Goal: Information Seeking & Learning: Check status

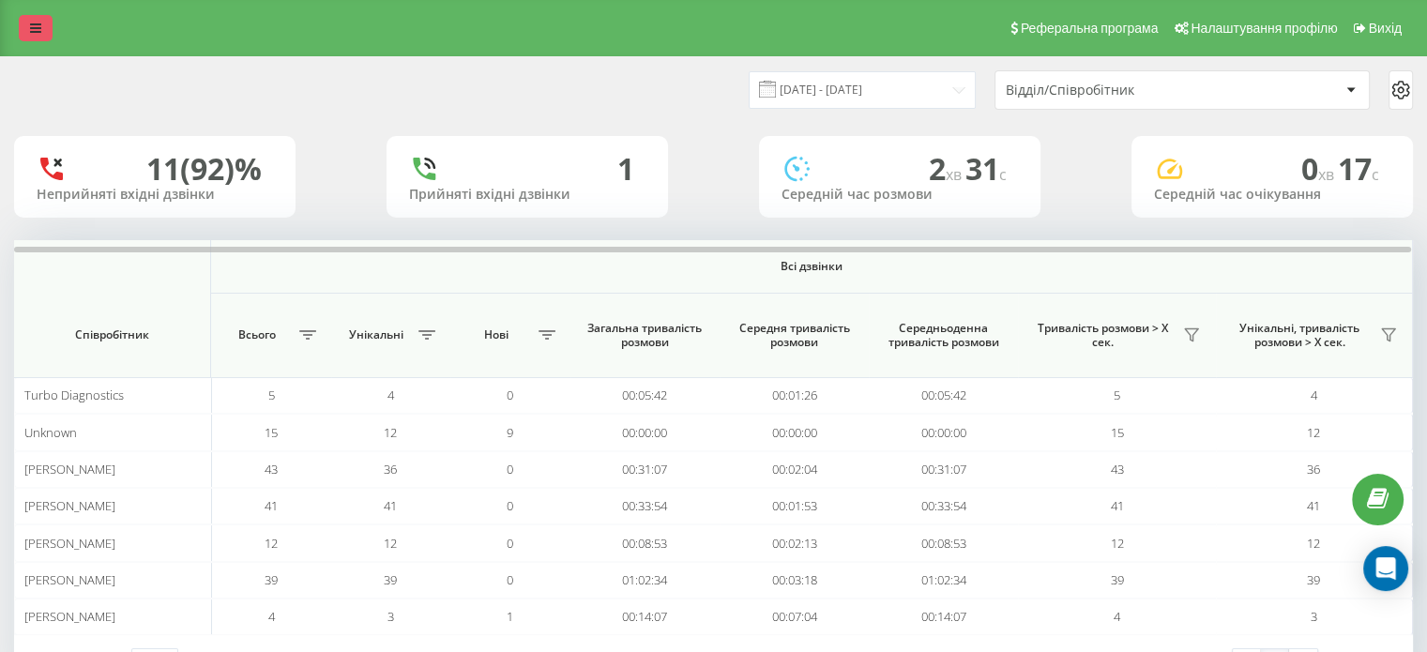
click at [30, 32] on icon at bounding box center [35, 28] width 11 height 13
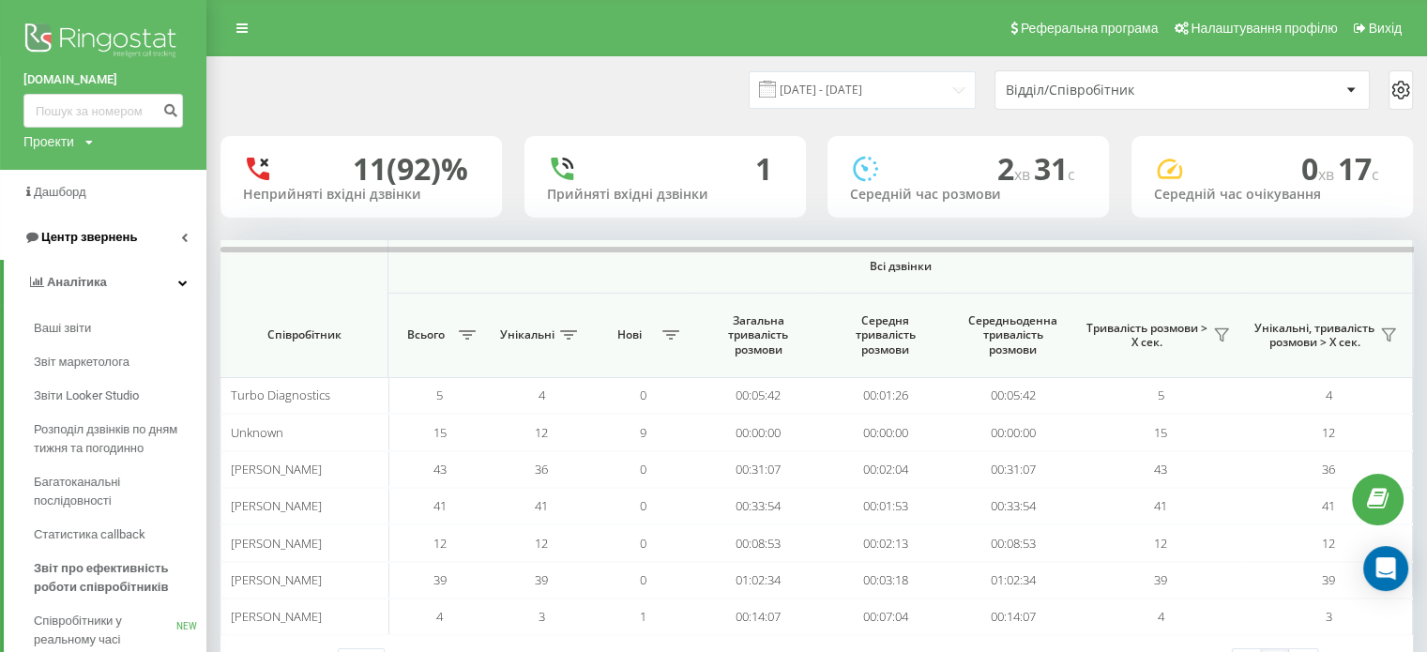
click at [44, 230] on span "Центр звернень" at bounding box center [89, 237] width 96 height 14
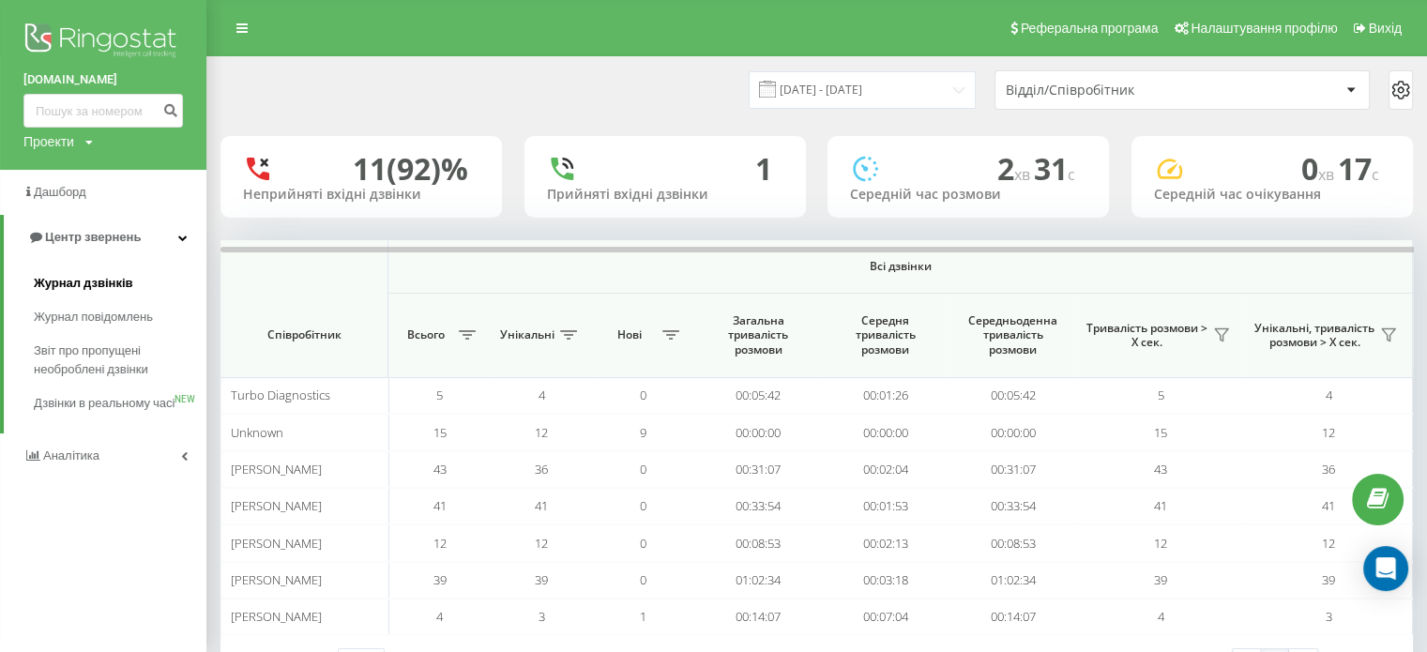
click at [96, 283] on span "Журнал дзвінків" at bounding box center [83, 283] width 99 height 19
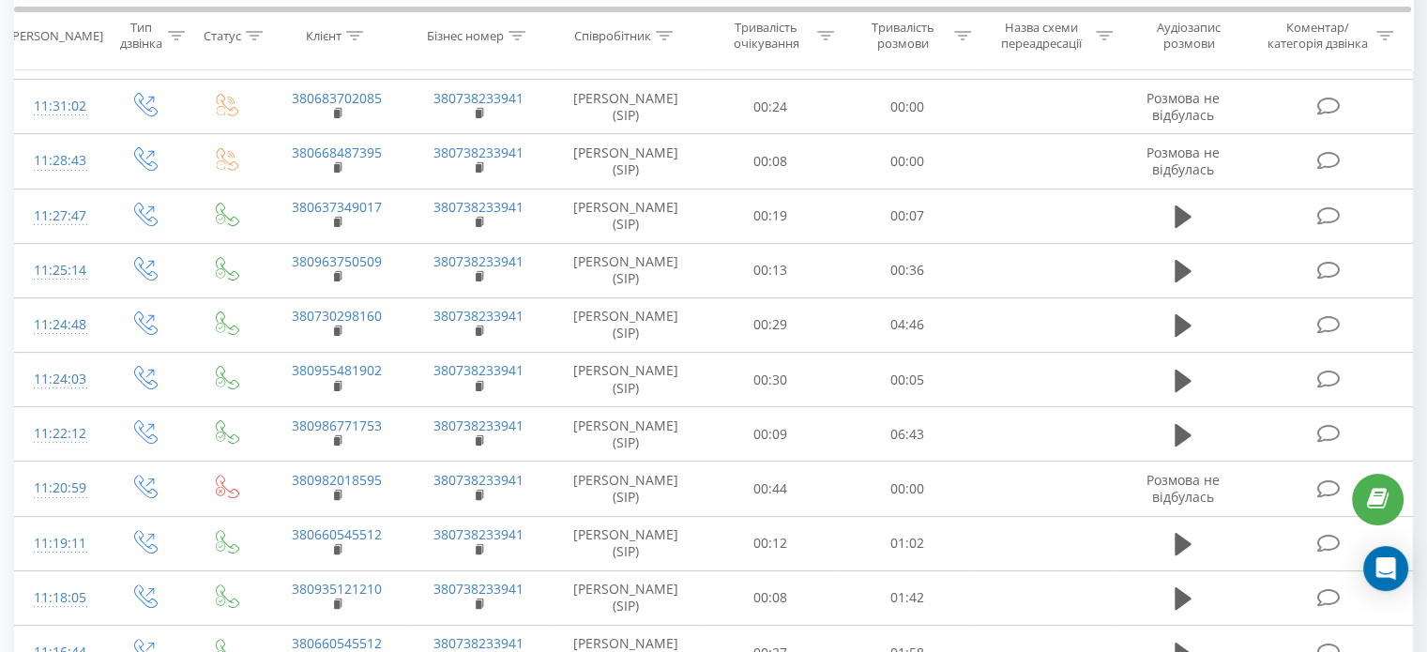
scroll to position [420, 0]
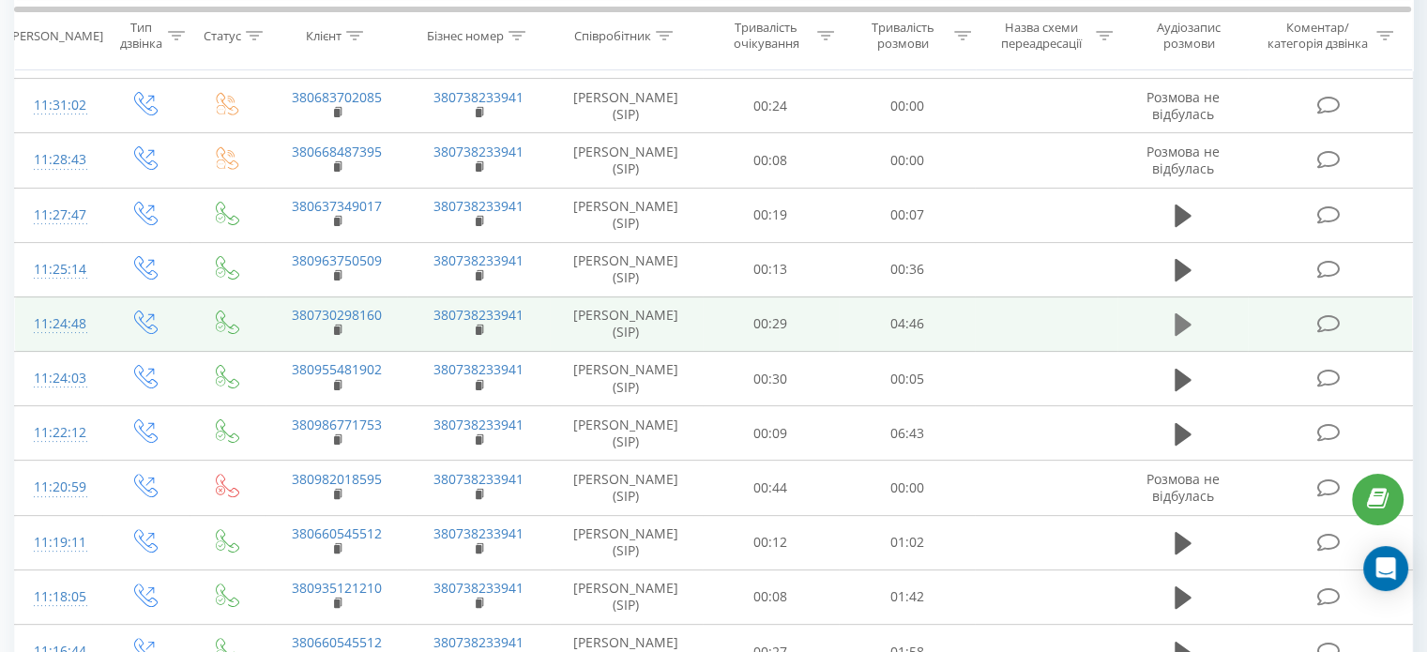
click at [1181, 322] on icon at bounding box center [1183, 324] width 17 height 23
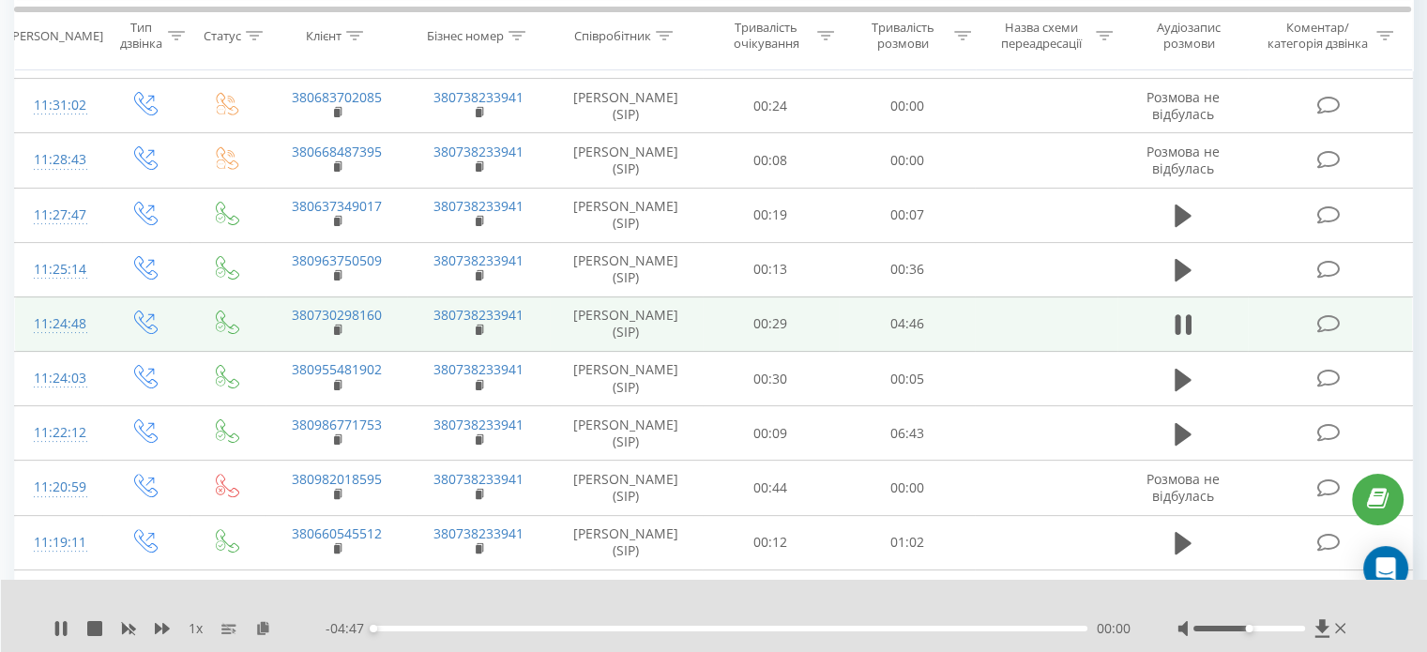
click at [394, 628] on div "00:00" at bounding box center [730, 629] width 714 height 6
click at [414, 631] on div "- 04:36 00:10 00:10" at bounding box center [728, 628] width 805 height 19
click at [1040, 627] on div "00:11" at bounding box center [730, 629] width 714 height 6
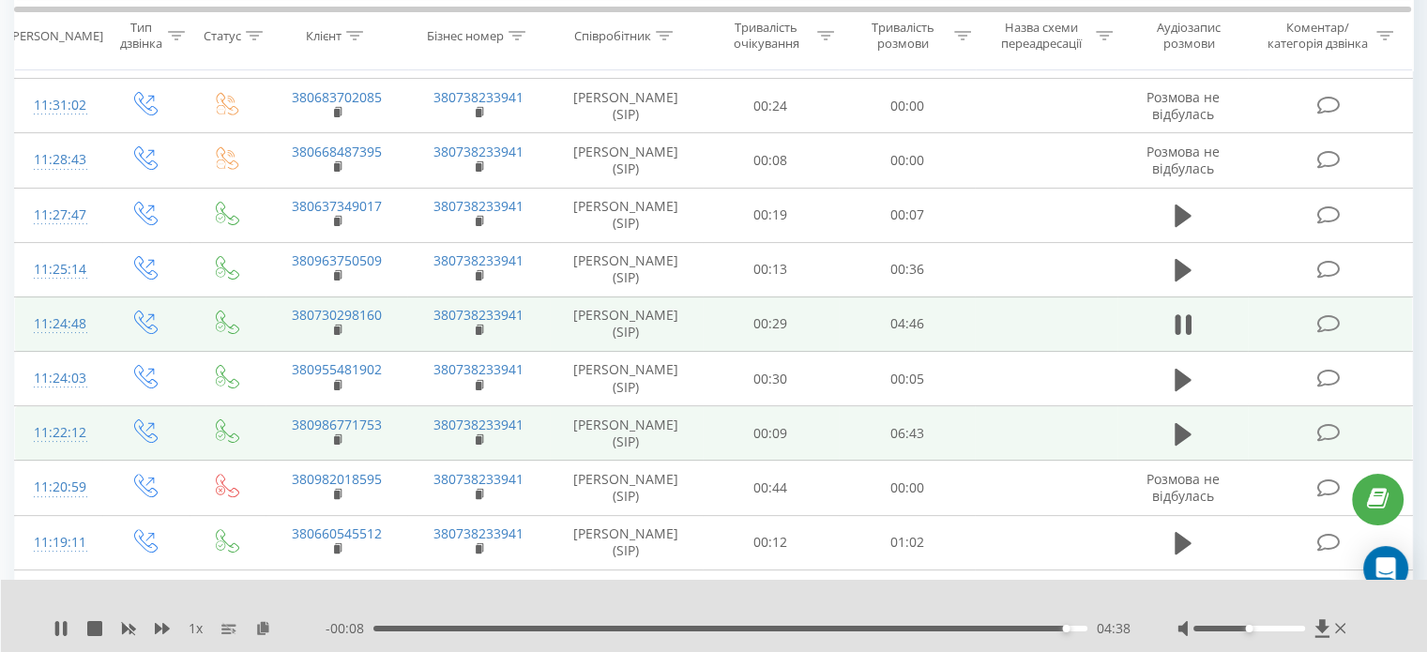
scroll to position [469, 0]
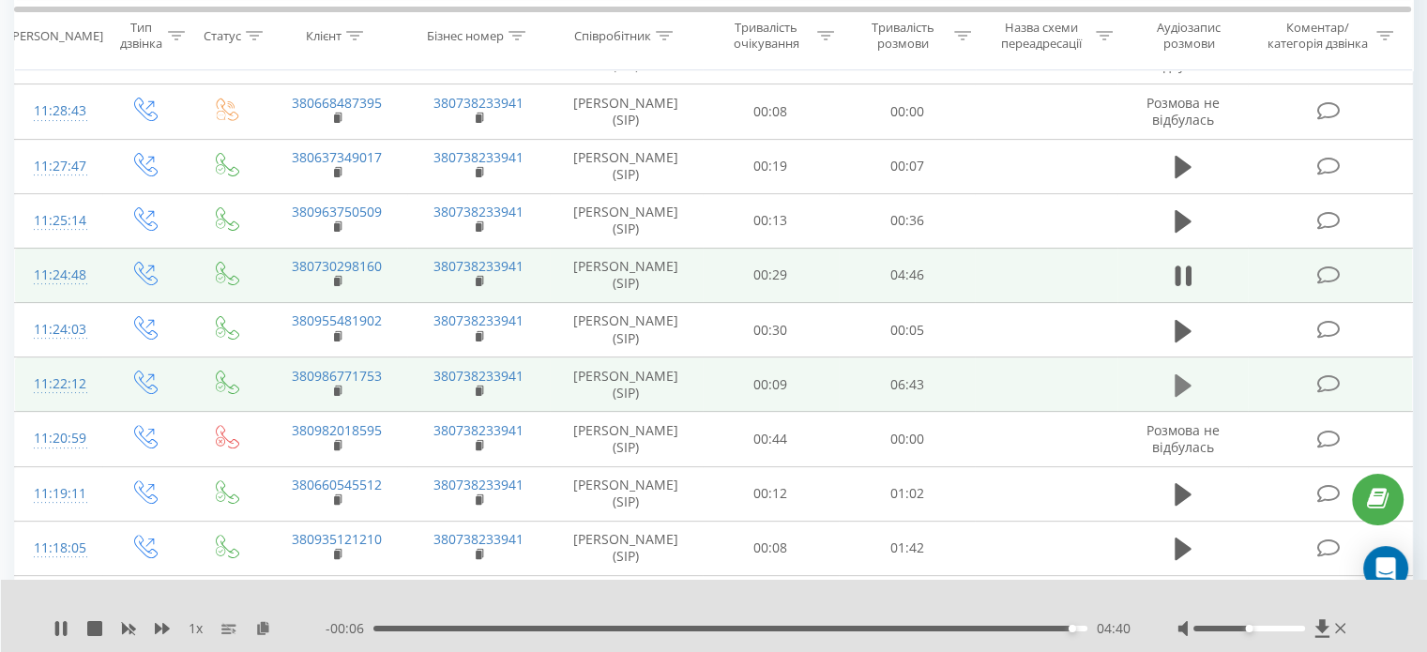
click at [1181, 381] on icon at bounding box center [1183, 385] width 17 height 23
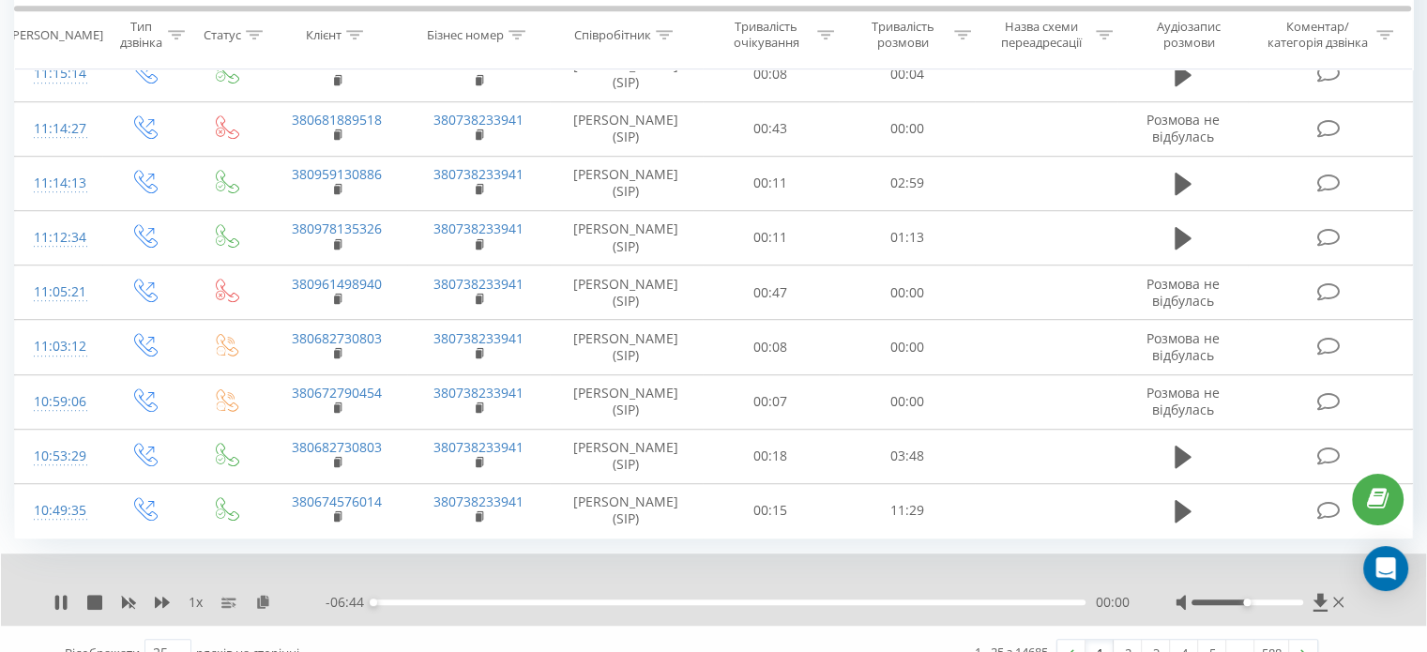
scroll to position [1130, 0]
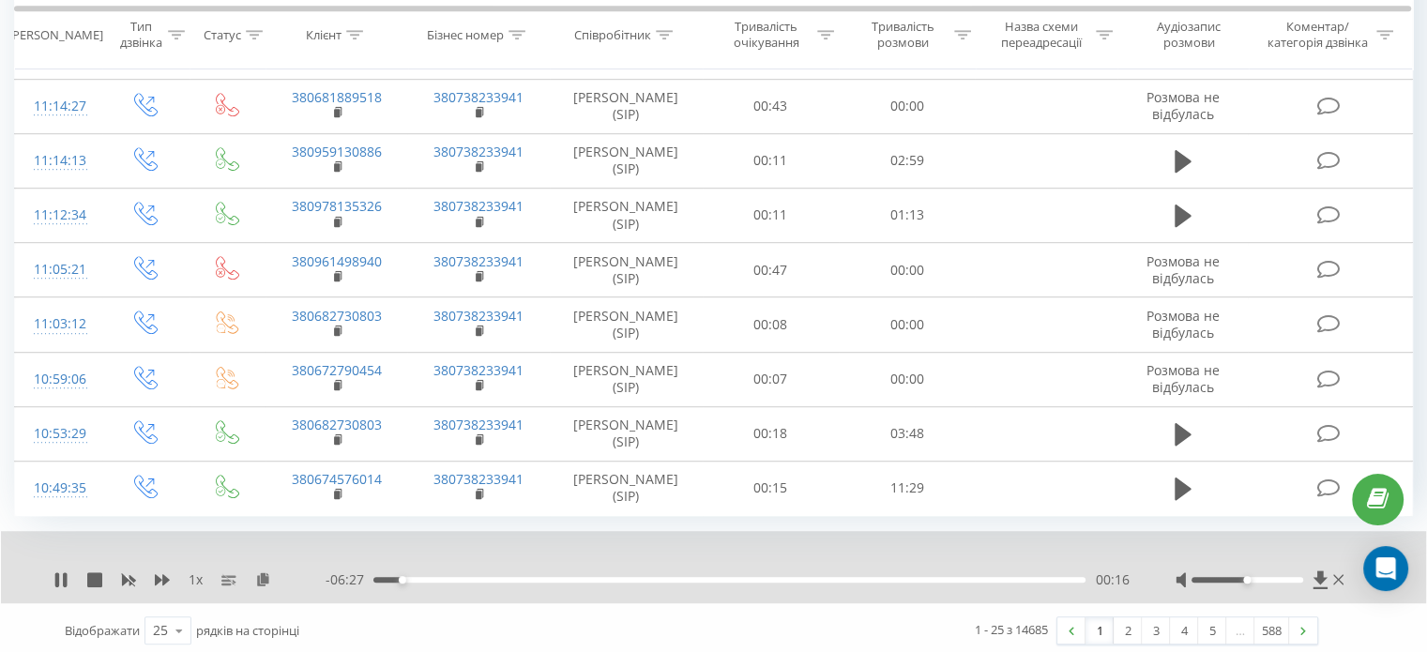
click at [422, 577] on div "00:16" at bounding box center [729, 580] width 712 height 6
click at [625, 577] on div "00:30" at bounding box center [729, 580] width 712 height 6
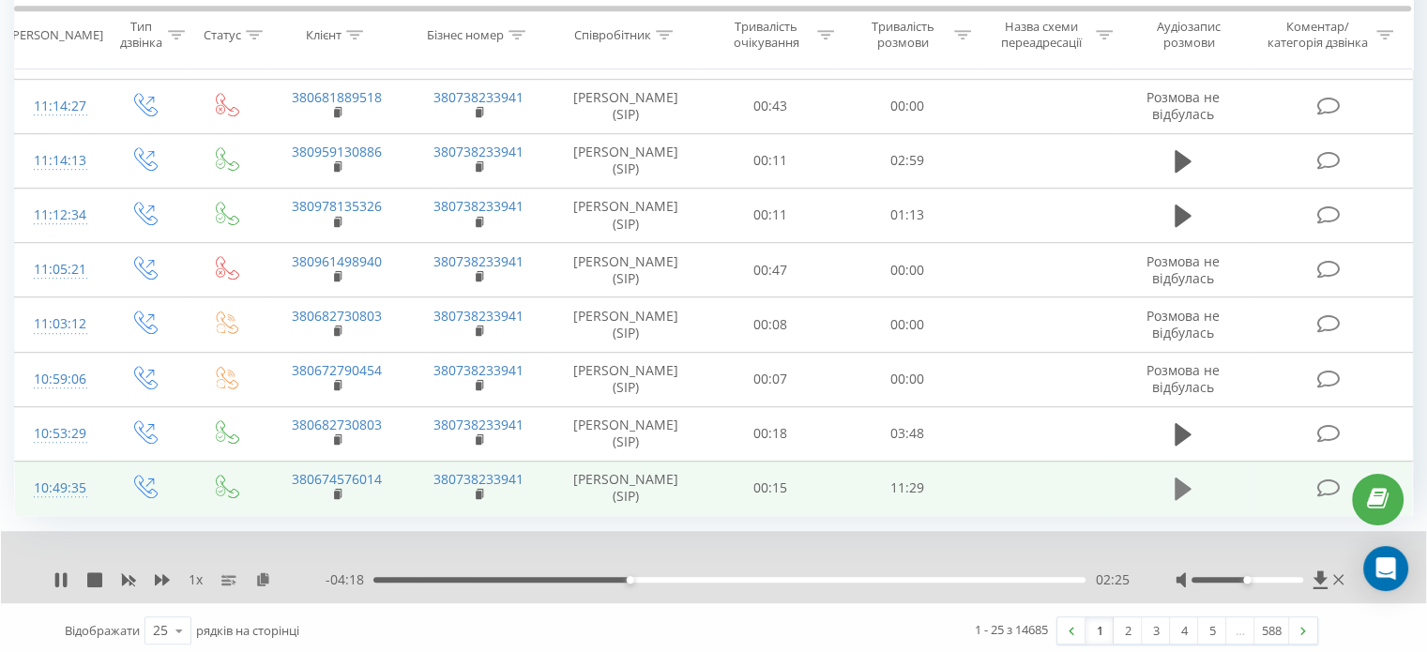
click at [1175, 490] on icon at bounding box center [1183, 489] width 17 height 23
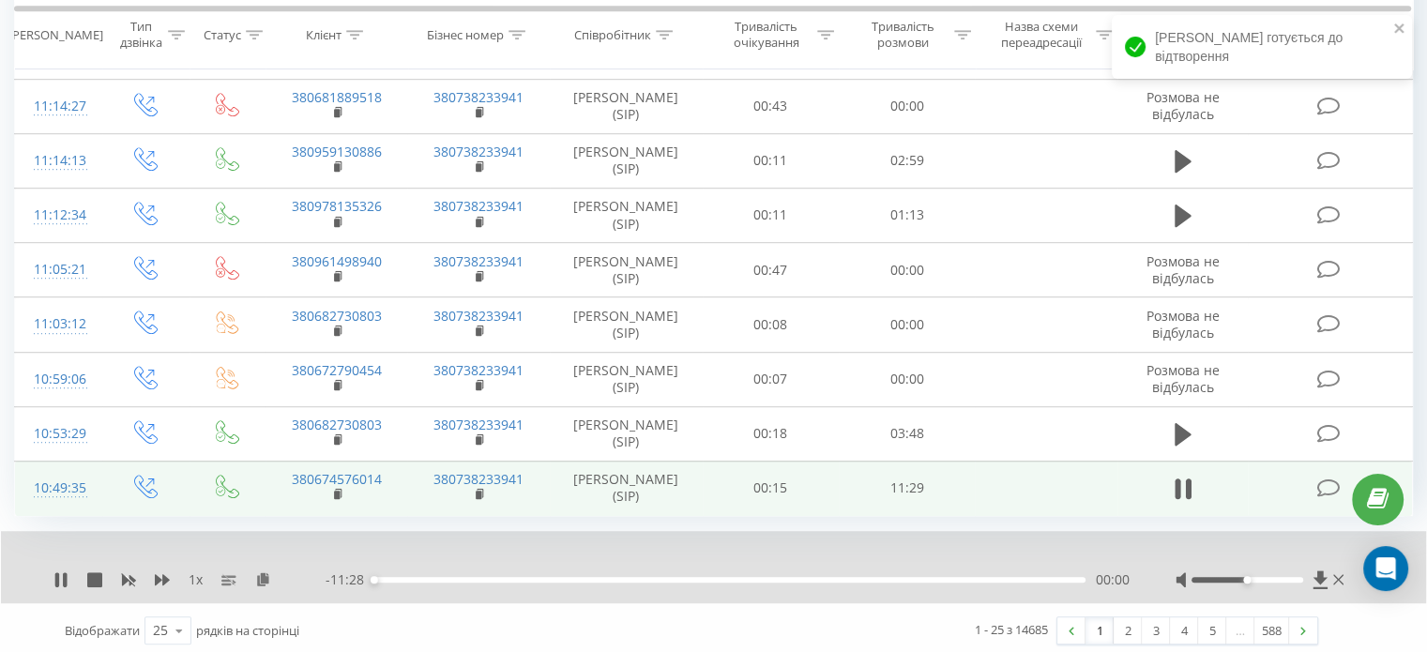
click at [393, 577] on div "00:00" at bounding box center [729, 580] width 712 height 6
click at [387, 577] on div "00:13" at bounding box center [729, 580] width 712 height 6
click at [381, 577] on div "00:07" at bounding box center [729, 580] width 712 height 6
click at [60, 572] on icon at bounding box center [60, 579] width 15 height 15
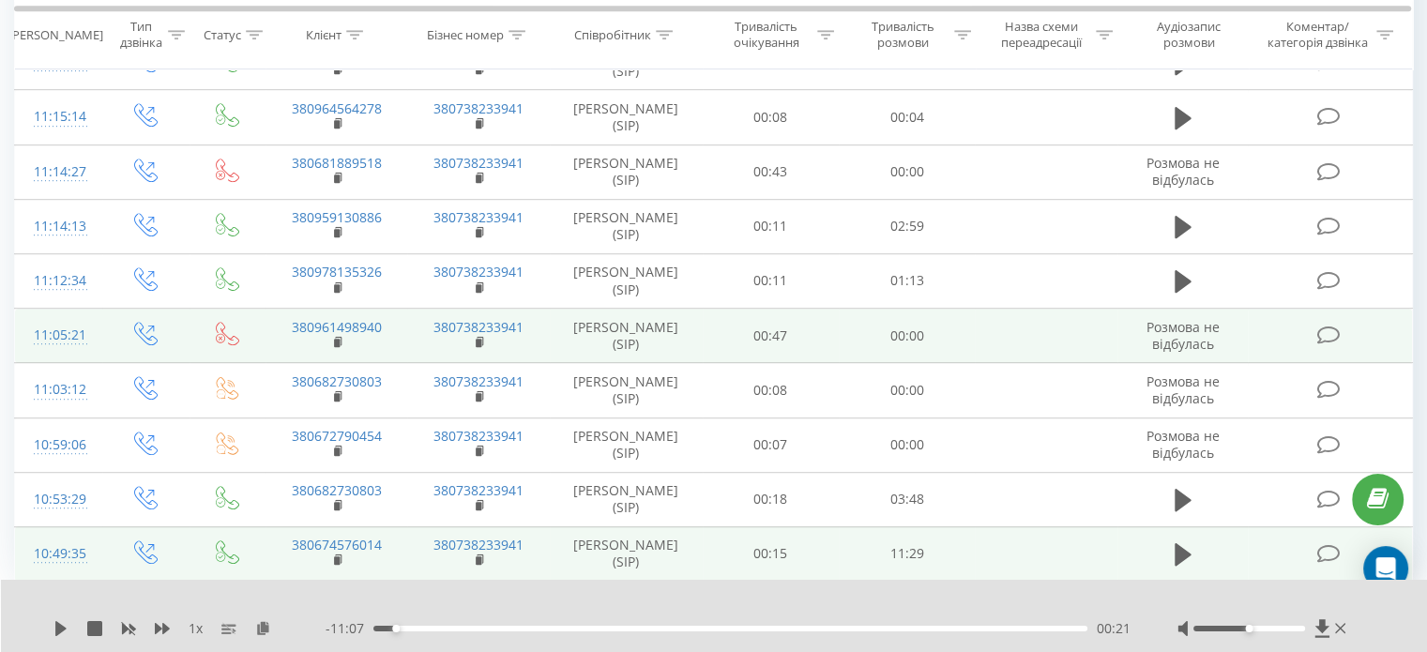
scroll to position [0, 0]
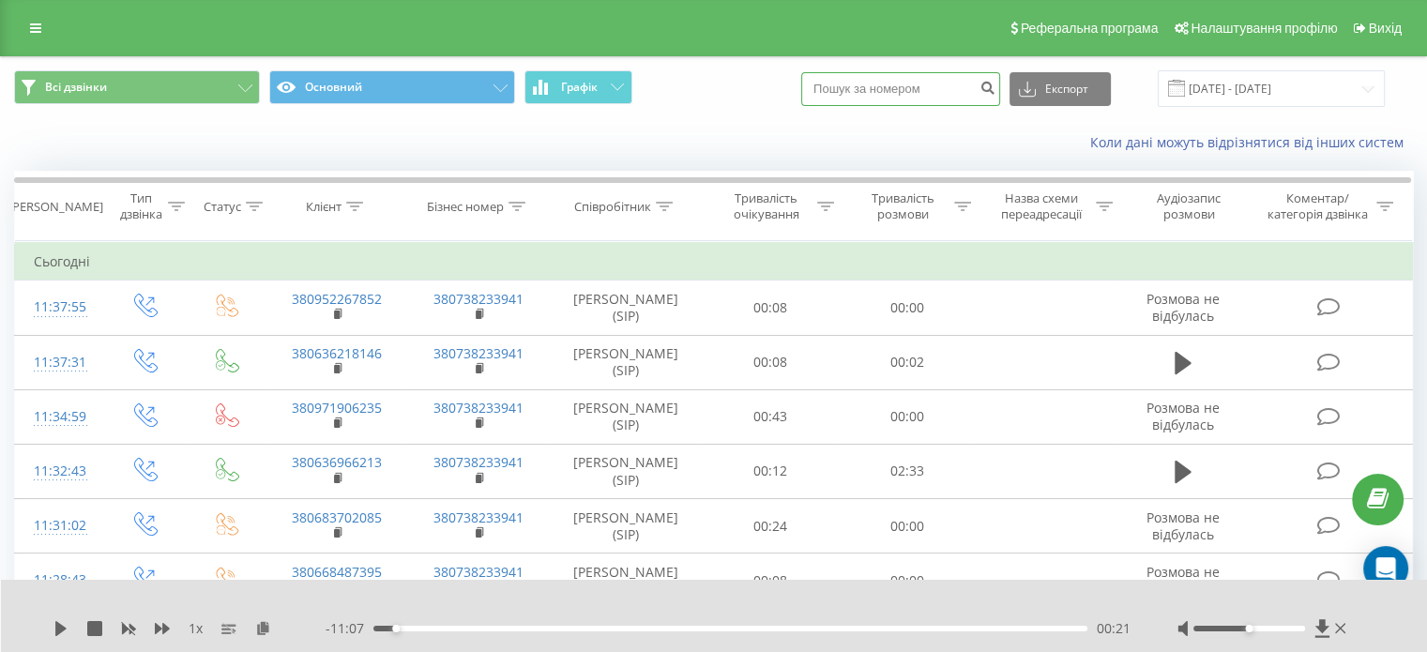
click at [927, 82] on input at bounding box center [900, 89] width 199 height 34
paste input "380669551662"
type input "380669551662"
click at [995, 91] on icon "submit" at bounding box center [987, 85] width 16 height 11
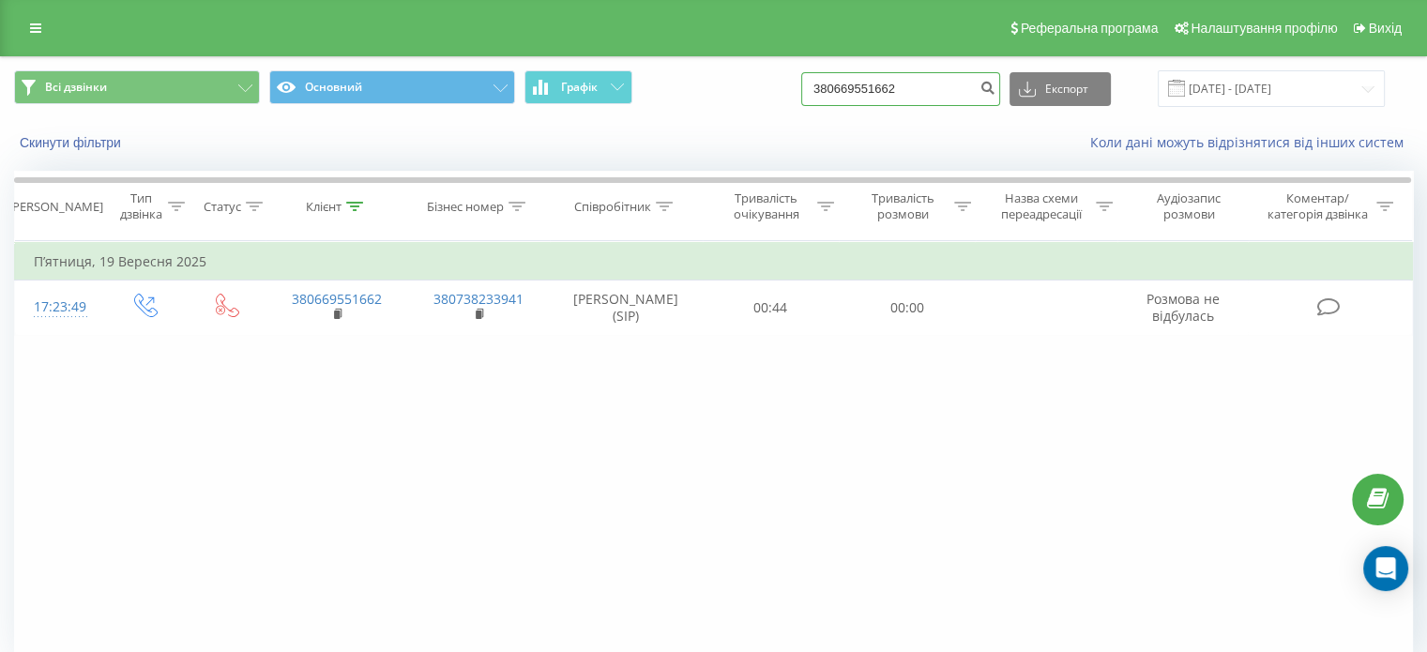
drag, startPoint x: 941, startPoint y: 95, endPoint x: 792, endPoint y: 101, distance: 149.3
click at [792, 101] on div "Всі дзвінки Основний Графік 380669551662 Експорт .csv .xls .xlsx 21.06.2025 - 2…" at bounding box center [713, 88] width 1399 height 37
click at [995, 91] on icon "submit" at bounding box center [987, 85] width 16 height 11
click at [1000, 97] on button "submit" at bounding box center [987, 89] width 25 height 34
click at [33, 34] on icon at bounding box center [35, 28] width 11 height 13
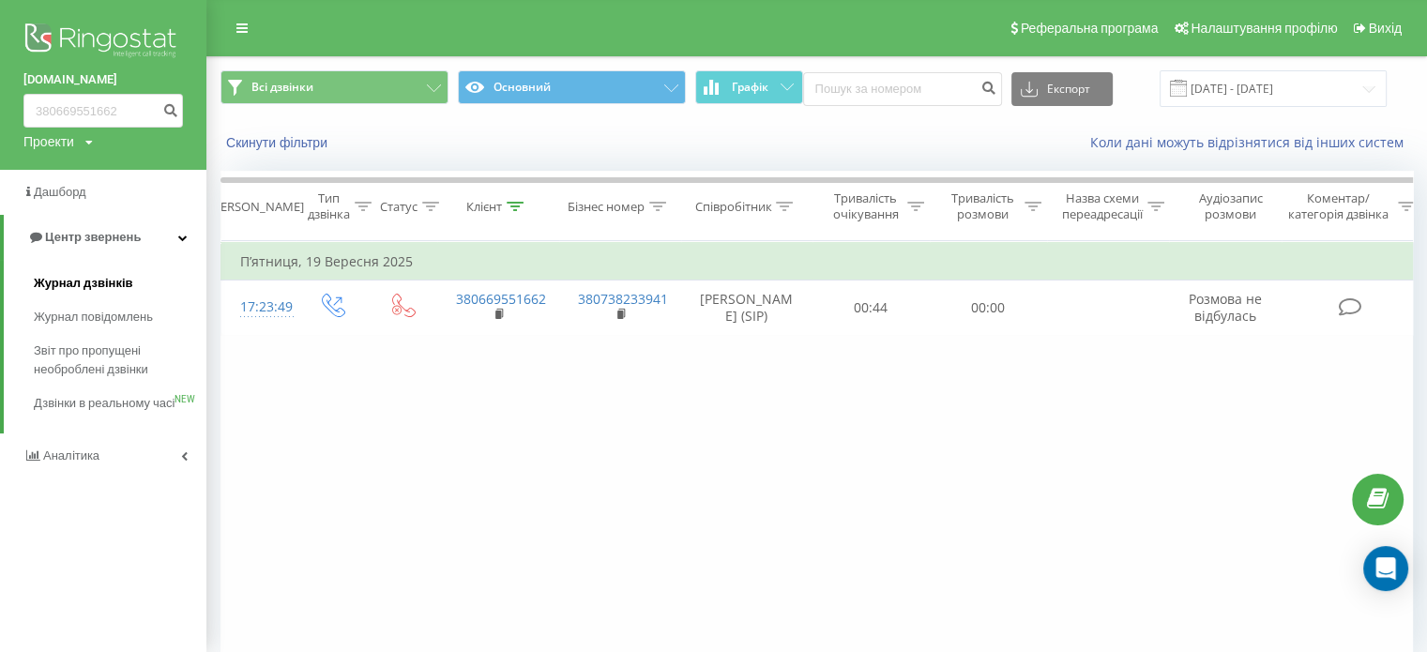
click at [110, 278] on span "Журнал дзвінків" at bounding box center [83, 283] width 99 height 19
click at [91, 284] on span "Журнал дзвінків" at bounding box center [83, 283] width 99 height 19
drag, startPoint x: 127, startPoint y: 105, endPoint x: 0, endPoint y: 112, distance: 126.8
click at [0, 112] on div "turbo-zno.com 380669551662 Проекти turbo-zno.com" at bounding box center [103, 85] width 206 height 170
